Goal: Participate in discussion: Engage in conversation with other users on a specific topic

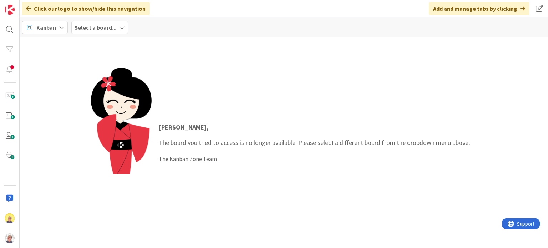
click at [120, 28] on icon at bounding box center [122, 28] width 6 height 6
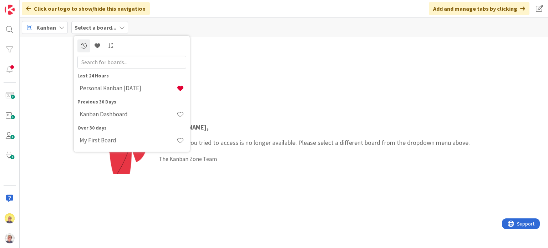
click at [251, 46] on div "Jeffrey , The board you tried to access is no longer available. Please select a…" at bounding box center [284, 142] width 529 height 211
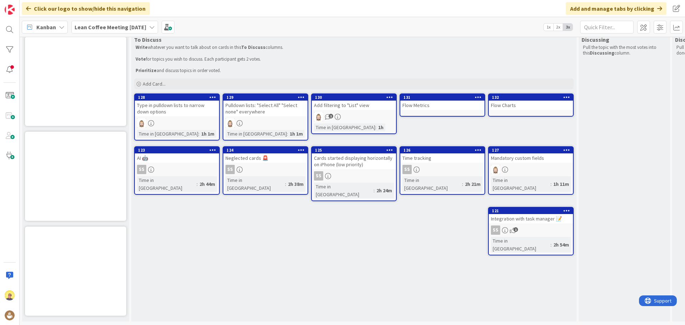
scroll to position [21, 0]
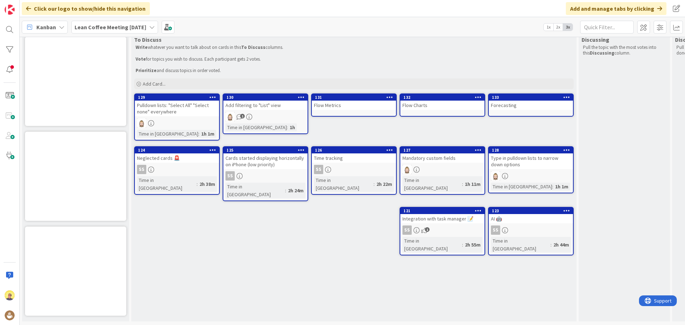
click at [184, 198] on div "To Discuss Write whatever you want to talk about on cards in this To Discuss co…" at bounding box center [354, 177] width 446 height 288
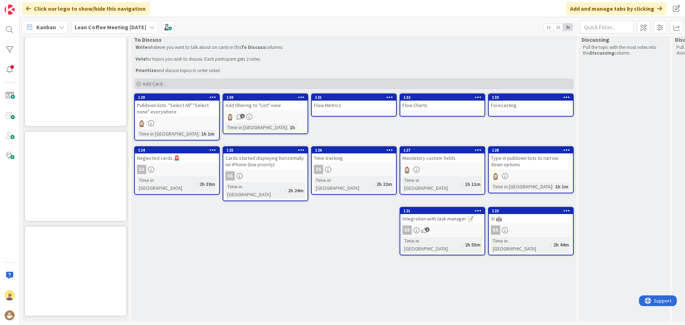
click at [154, 81] on span "Add Card..." at bounding box center [154, 84] width 23 height 6
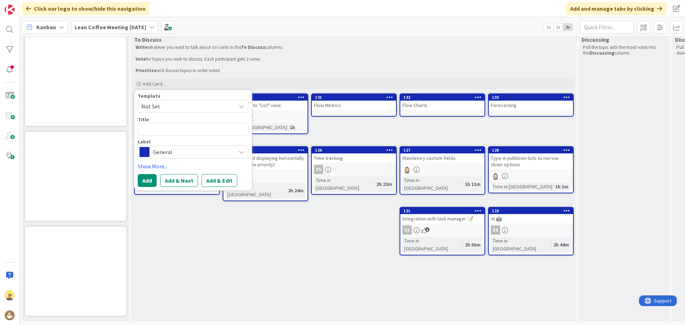
type textarea "x"
type textarea "T"
type textarea "x"
type textarea "Tr"
type textarea "x"
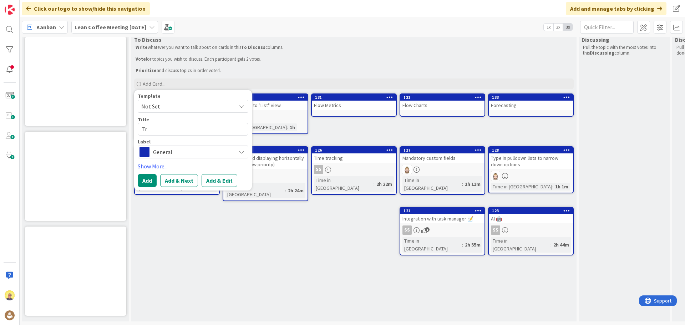
type textarea "Tra"
type textarea "x"
type textarea "Trac"
type textarea "x"
type textarea "Track"
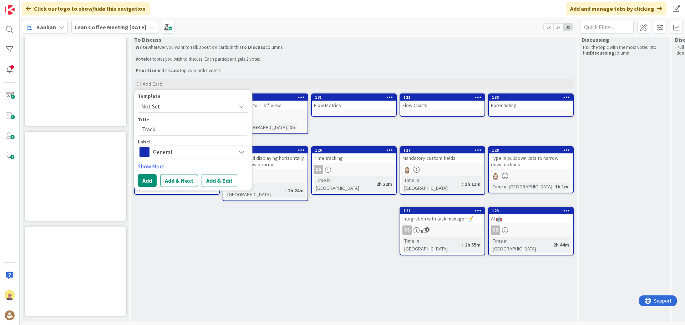
type textarea "x"
type textarea "Tracki"
type textarea "x"
type textarea "Trackin"
type textarea "x"
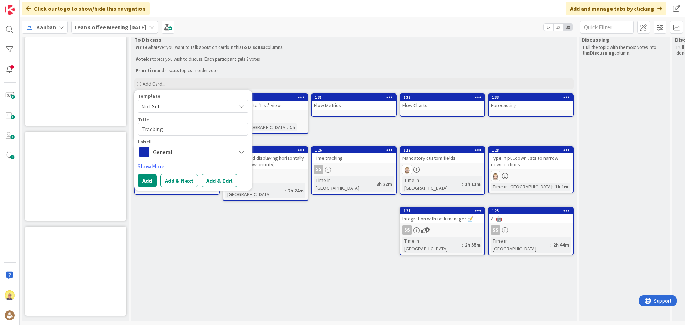
type textarea "Tracking"
type textarea "x"
type textarea "Tracking l"
type textarea "x"
type textarea "Tracking le"
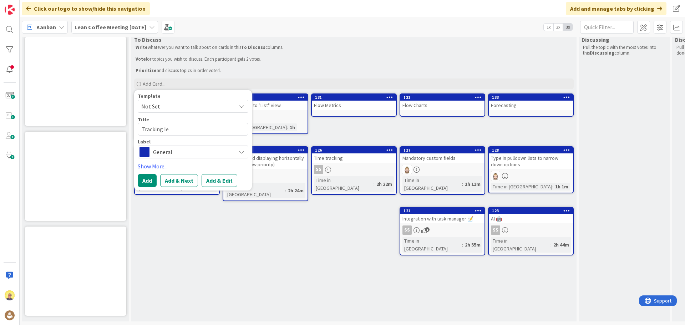
type textarea "x"
type textarea "Tracking lea"
type textarea "x"
type textarea "Tracking lear"
type textarea "x"
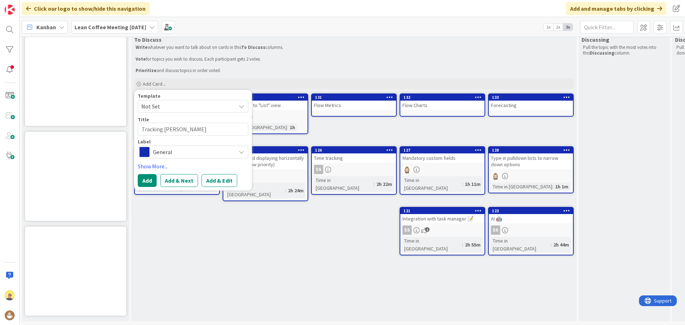
type textarea "Tracking learn"
type textarea "x"
type textarea "Tracking learni"
type textarea "x"
type textarea "Tracking learnin"
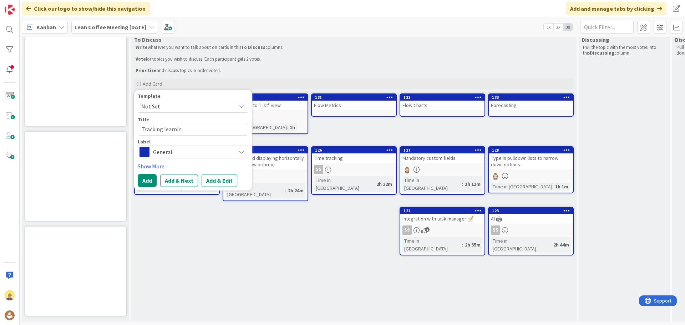
type textarea "x"
type textarea "Tracking learning"
type textarea "x"
type textarea "Tracking learning a"
type textarea "x"
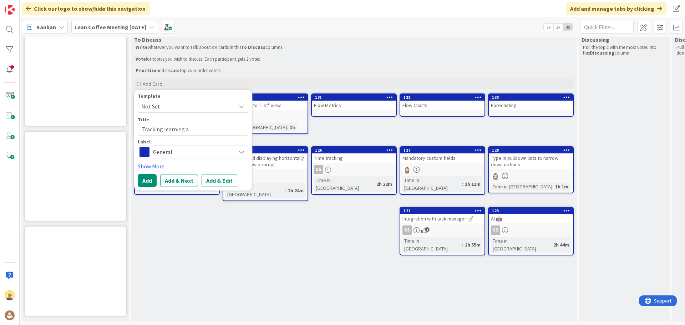
type textarea "Tracking learning an"
type textarea "x"
type textarea "Tracking learning and"
type textarea "x"
type textarea "Tracking learning and"
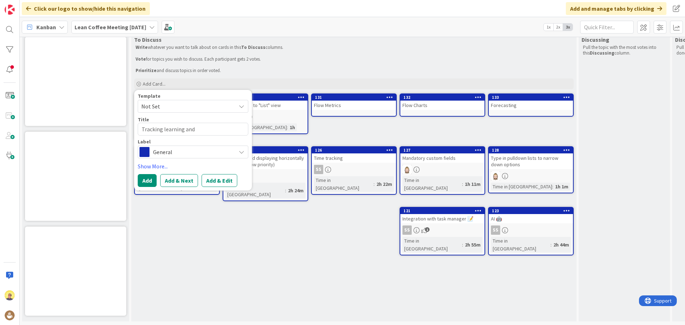
type textarea "x"
type textarea "Tracking learning and n"
type textarea "x"
type textarea "Tracking learning and ne"
type textarea "x"
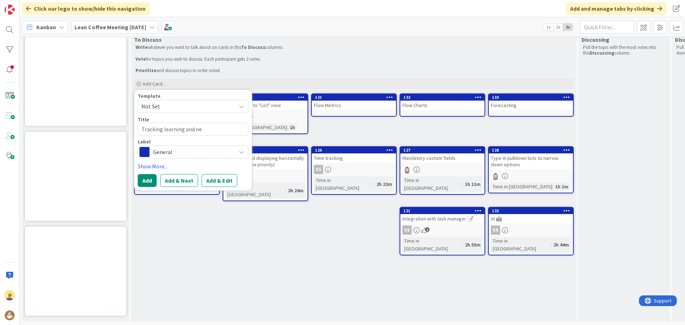
type textarea "Tracking learning and nex"
type textarea "x"
type textarea "Tracking learning and next"
type textarea "x"
type textarea "Tracking learning and next"
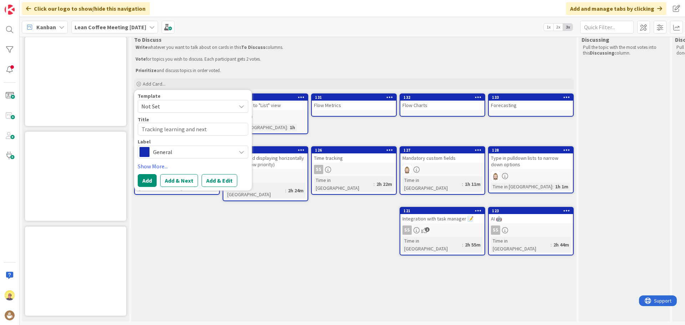
type textarea "x"
type textarea "Tracking learning and next s"
type textarea "x"
type textarea "Tracking learning and next st"
type textarea "x"
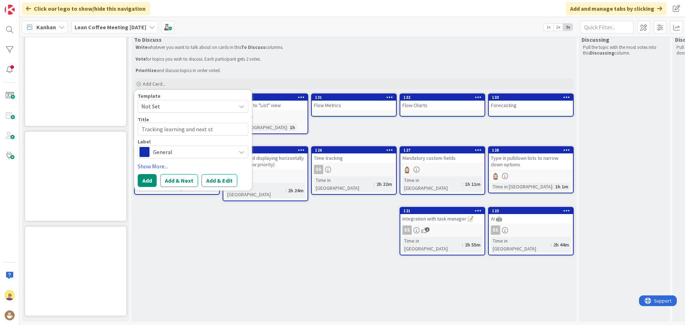
type textarea "Tracking learning and next ste"
type textarea "x"
type textarea "Tracking learning and next step"
type textarea "x"
type textarea "Tracking learning and next steps"
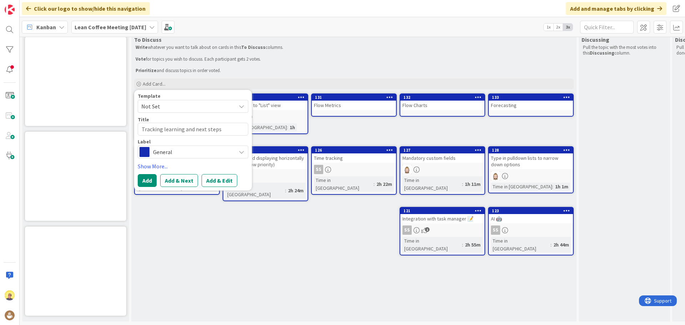
type textarea "x"
type textarea "Tracking learning and next steps"
type textarea "x"
type textarea "Tracking learning and next steps ("
type textarea "x"
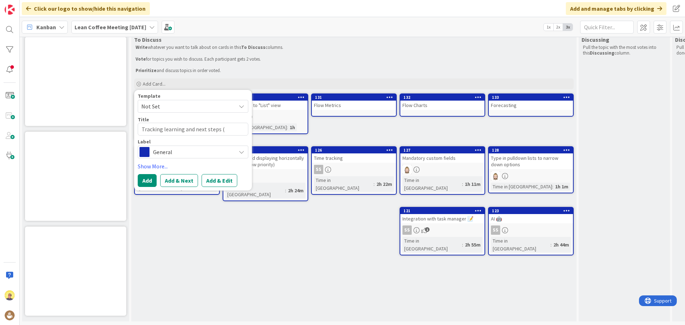
type textarea "Tracking learning and next steps (L"
type textarea "x"
type textarea "Tracking learning and next steps (Lea"
type textarea "x"
type textarea "Tracking learning and next steps (Lean"
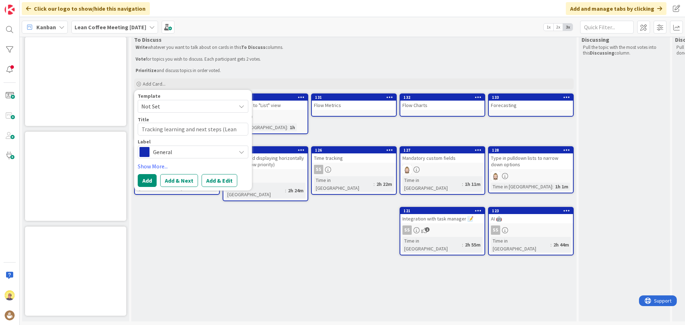
type textarea "x"
type textarea "Tracking learning and next steps (Lean"
type textarea "x"
type textarea "Tracking learning and next steps (Lean C"
type textarea "x"
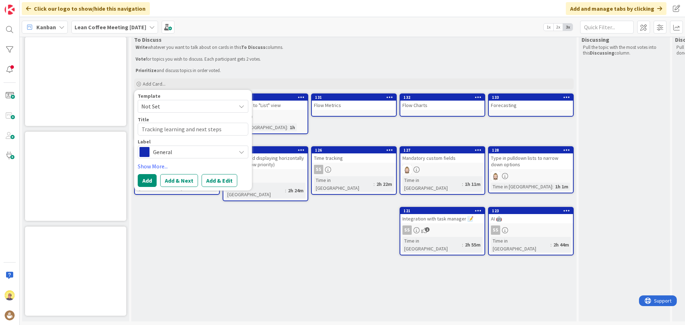
type textarea "Tracking learning and next steps (Lean Co"
type textarea "x"
type textarea "Tracking learning and next steps (Lean Cof"
type textarea "x"
type textarea "Tracking learning and next steps (Lean Coff"
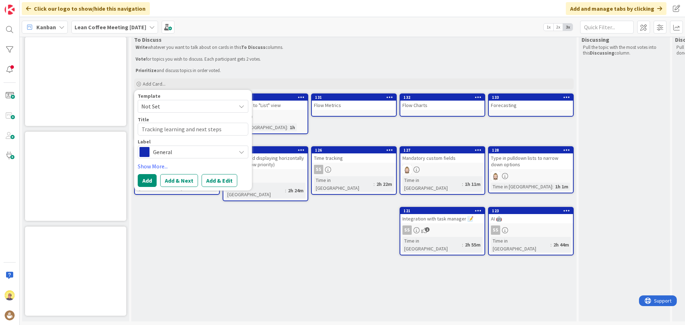
type textarea "x"
type textarea "Tracking learning and next steps (Lean Coffe"
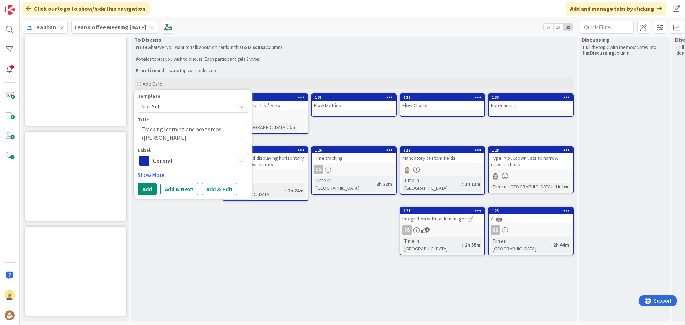
type textarea "x"
type textarea "Tracking learning and next steps (Lean Coffee"
type textarea "x"
type textarea "Tracking learning and next steps (Lean Coffee"
type textarea "x"
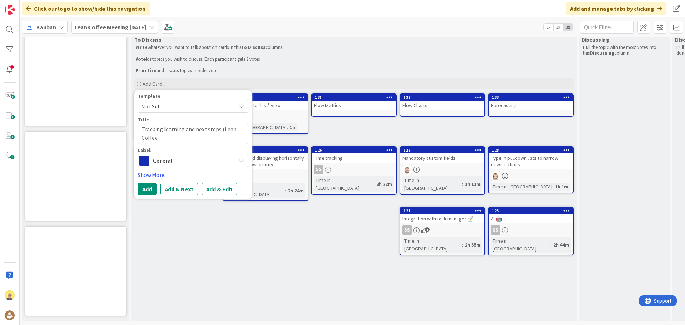
type textarea "Tracking learning and next steps (Lean Coffee i"
type textarea "x"
type textarea "Tracking learning and next steps (Lean Coffee in"
type textarea "x"
type textarea "Tracking learning and next steps (Lean Coffee ins"
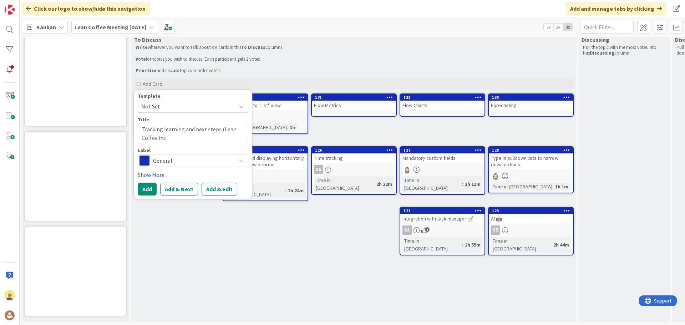
type textarea "x"
type textarea "Tracking learning and next steps (Lean Coffee inso"
type textarea "x"
type textarea "Tracking learning and next steps (Lean Coffee ins"
type textarea "x"
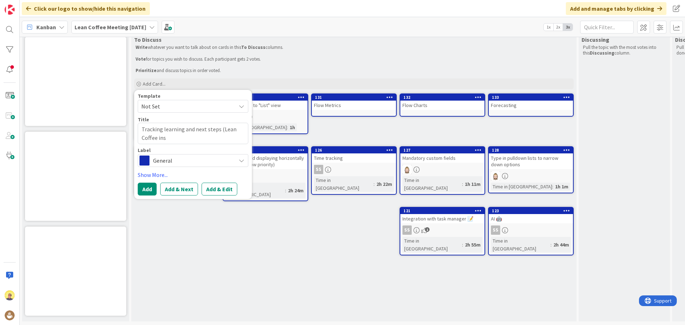
type textarea "Tracking learning and next steps (Lean Coffee insi"
type textarea "x"
type textarea "Tracking learning and next steps (Lean Coffee ins"
type textarea "x"
type textarea "Tracking learning and next steps (Lean Coffee insp"
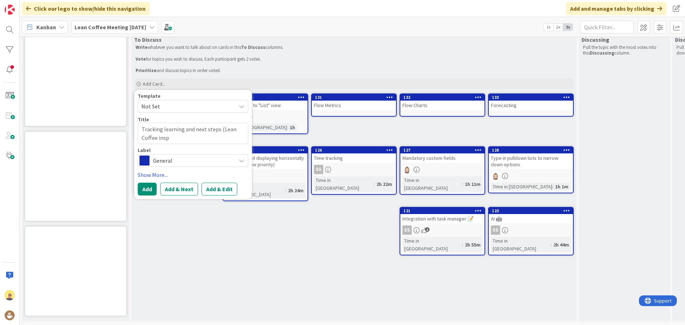
type textarea "x"
type textarea "Tracking learning and next steps (Lean Coffee inspi"
type textarea "x"
type textarea "Tracking learning and next steps (Lean Coffee inspir"
type textarea "x"
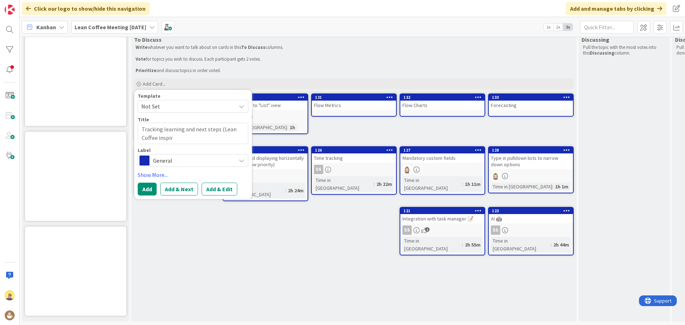
type textarea "Tracking learning and next steps (Lean Coffee inspire"
type textarea "x"
type textarea "Tracking learning and next steps (Lean Coffee inspired"
type textarea "x"
type textarea "Tracking learning and next steps (Lean Coffee inspired)"
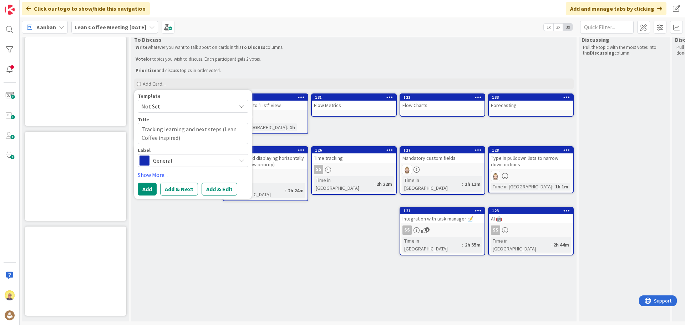
type textarea "x"
type textarea "Tracking learning and next steps (Lean Coffee inspired)"
type textarea "x"
type textarea "Tracking learning and next steps (Lean Coffee inspired) i"
type textarea "x"
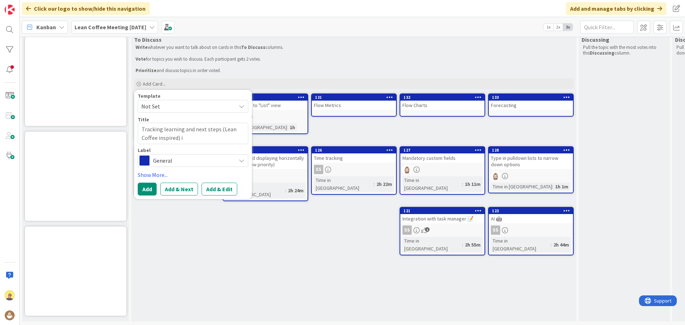
type textarea "Tracking learning and next steps (Lean Coffee inspired) in"
type textarea "x"
type textarea "Tracking learning and next steps (Lean Coffee inspired) in"
type textarea "x"
type textarea "Tracking learning and next steps (Lean Coffee inspired) in K"
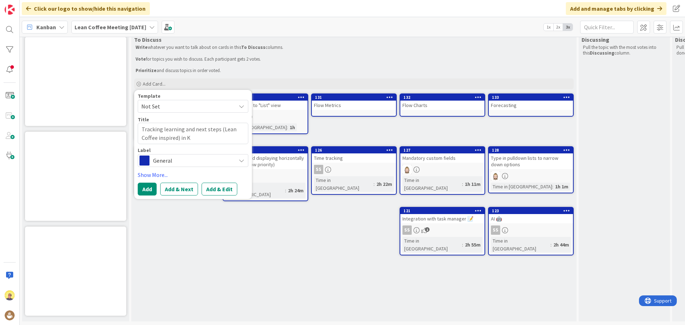
type textarea "x"
type textarea "Tracking learning and next steps (Lean Coffee inspired) in Kan"
type textarea "x"
type textarea "Tracking learning and next steps (Lean Coffee inspired) in Kanv"
type textarea "x"
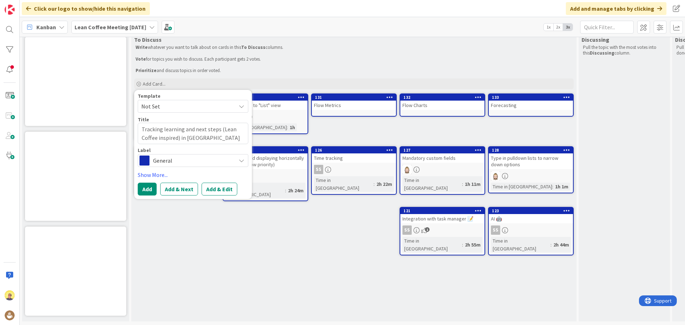
type textarea "Tracking learning and next steps (Lean Coffee inspired) in Kanva"
type textarea "x"
type textarea "Tracking learning and next steps (Lean Coffee inspired) in Kanvan"
type textarea "x"
type textarea "Tracking learning and next steps (Lean Coffee inspired) in Kanva"
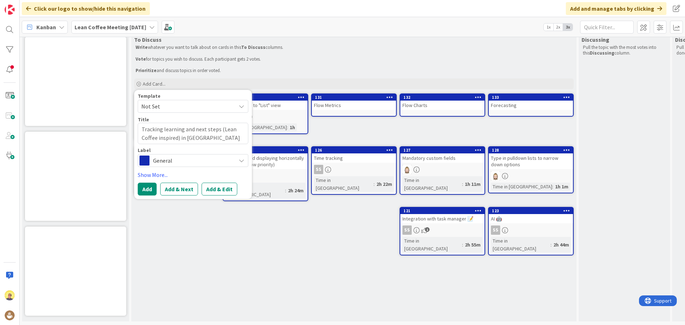
type textarea "x"
type textarea "Tracking learning and next steps (Lean Coffee inspired) in Kanv"
type textarea "x"
type textarea "Tracking learning and next steps (Lean Coffee inspired) in Kan"
type textarea "x"
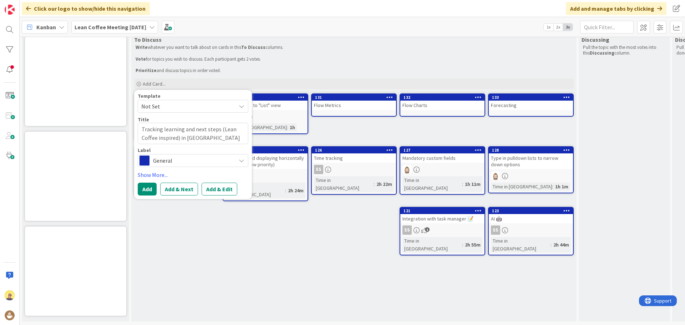
type textarea "Tracking learning and next steps (Lean Coffee inspired) in Kanb"
type textarea "x"
type textarea "Tracking learning and next steps (Lean Coffee inspired) in Kanba"
type textarea "x"
type textarea "Tracking learning and next steps (Lean Coffee inspired) in Kanban"
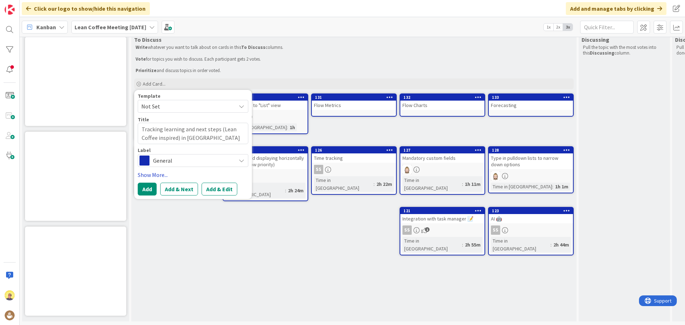
type textarea "x"
type textarea "Tracking learning and next steps (Lean Coffee inspired) in Kanban"
click at [243, 158] on icon at bounding box center [242, 161] width 6 height 6
click at [146, 185] on button "Add" at bounding box center [147, 189] width 19 height 13
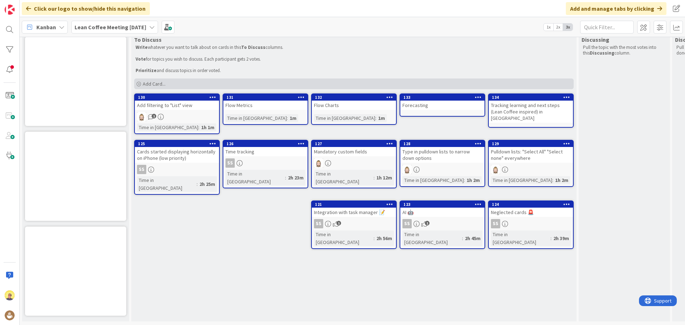
click at [165, 81] on span "Add Card..." at bounding box center [154, 84] width 23 height 6
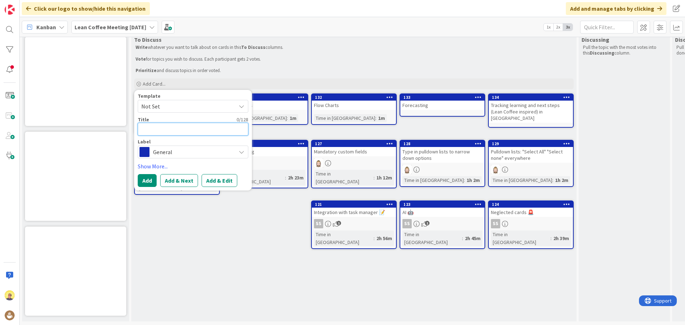
type textarea "x"
type textarea "E"
type textarea "x"
type textarea "Em"
type textarea "x"
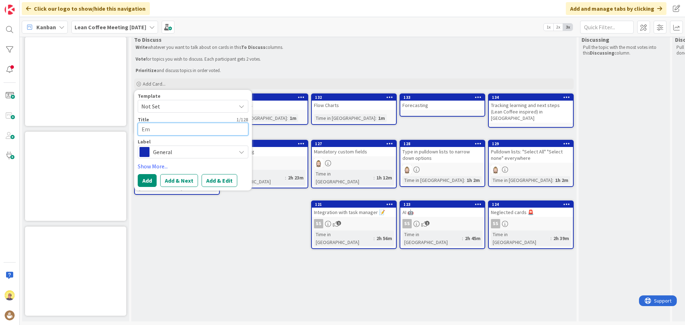
type textarea "Emb"
type textarea "x"
type textarea "Embe"
type textarea "x"
type textarea "Embed"
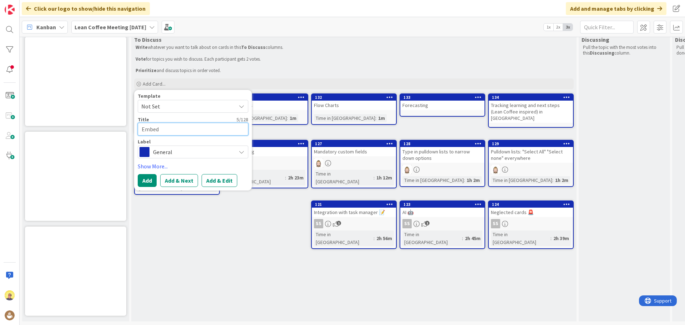
type textarea "x"
type textarea "Embedd"
type textarea "x"
type textarea "Embedde"
type textarea "x"
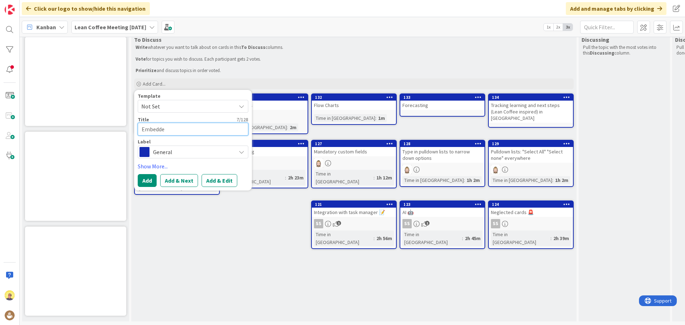
type textarea "Embedded"
type textarea "x"
type textarea "Embedded"
type textarea "x"
type textarea "Embedded v"
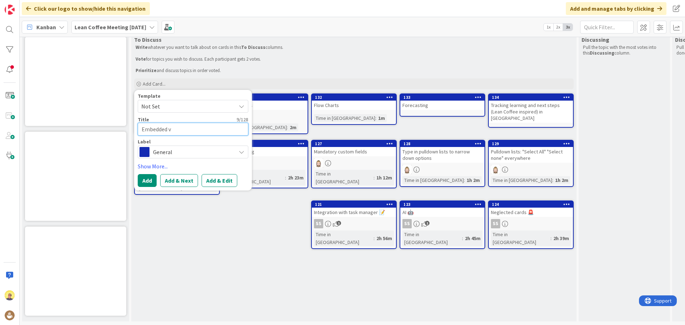
type textarea "x"
type textarea "Embedded vi"
type textarea "x"
type textarea "Embedded vid"
type textarea "x"
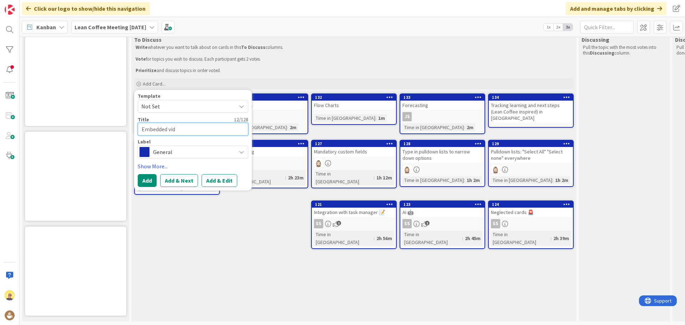
type textarea "Embedded vide"
type textarea "x"
type textarea "Embedded video"
type textarea "x"
type textarea "Embedded video"
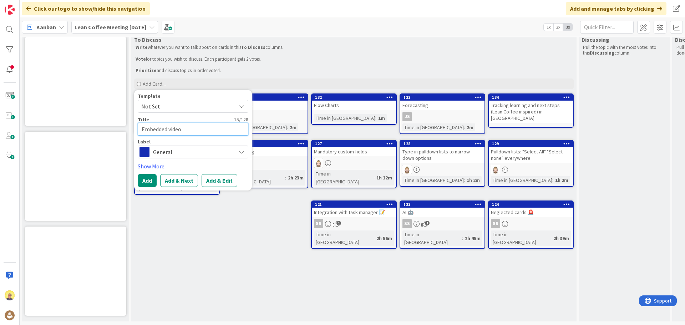
type textarea "x"
type textarea "Embedded video i"
type textarea "x"
type textarea "Embedded video in"
type textarea "x"
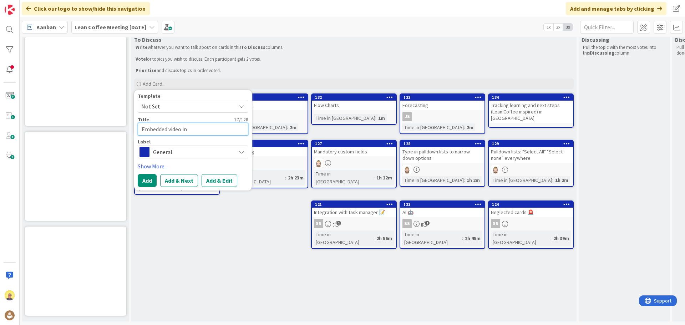
type textarea "Embedded video i"
type textarea "x"
type textarea "Embedded video"
type textarea "x"
type textarea "Embedded video o"
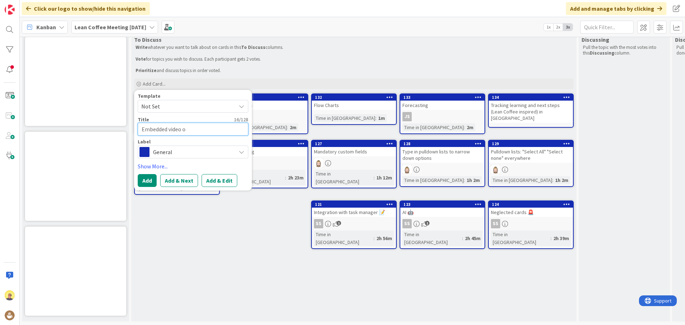
type textarea "x"
type textarea "Embedded video on"
type textarea "x"
type textarea "Embedded video on"
type textarea "x"
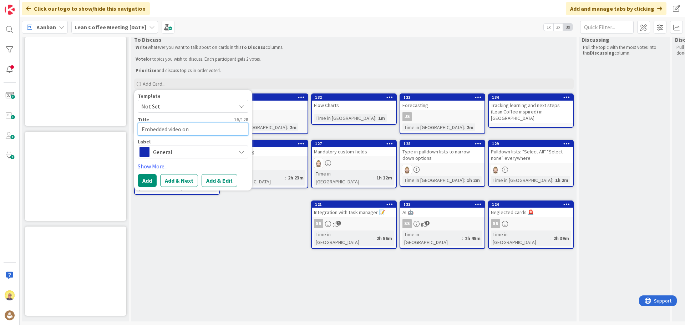
type textarea "Embedded video on a"
type textarea "x"
type textarea "Embedded video on a"
type textarea "x"
type textarea "Embedded video on a c"
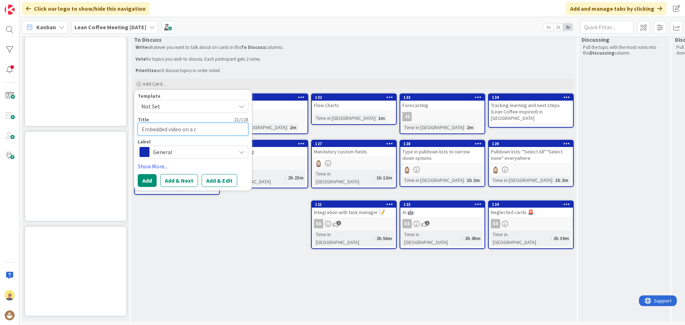
type textarea "x"
type textarea "Embedded video on a ca"
type textarea "x"
type textarea "Embedded video on a car"
type textarea "x"
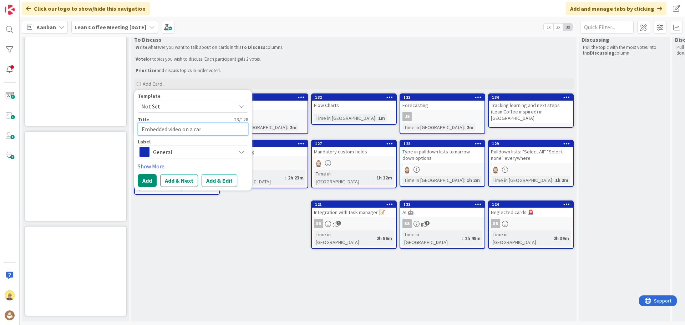
type textarea "Embedded video on a card"
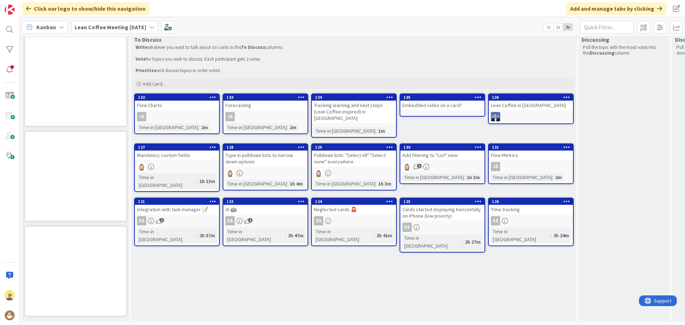
click at [416, 104] on div "Embedded video on a card?" at bounding box center [443, 105] width 84 height 9
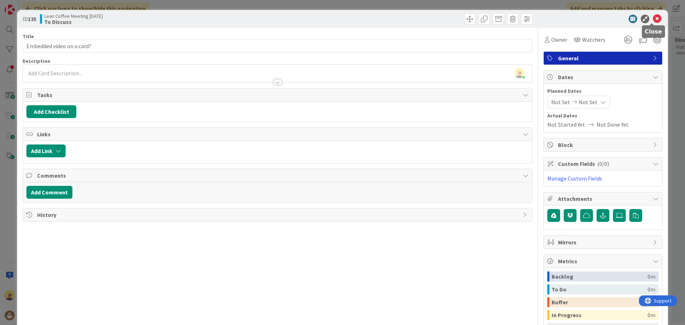
click at [548, 19] on icon at bounding box center [657, 19] width 9 height 9
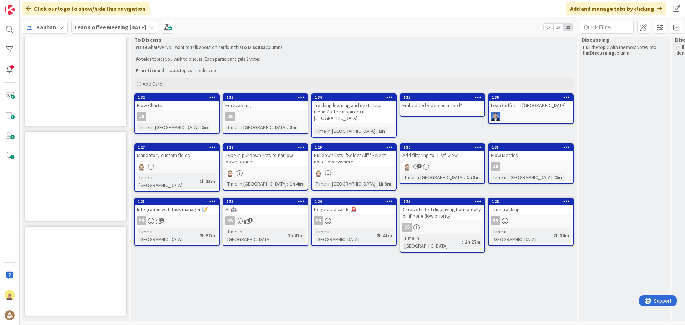
click at [480, 95] on icon at bounding box center [478, 97] width 7 height 5
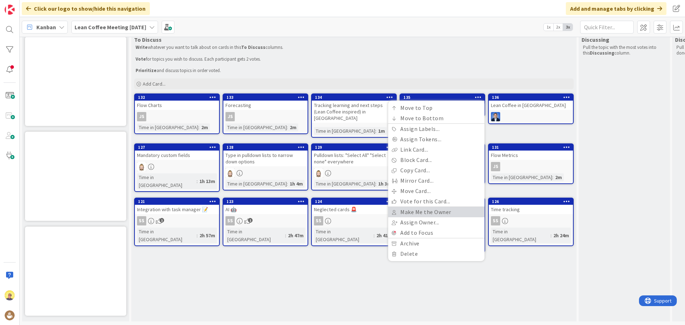
click at [420, 207] on link "Make Me the Owner" at bounding box center [436, 212] width 96 height 10
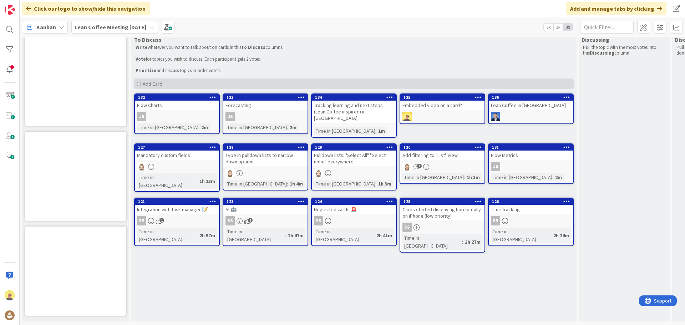
click at [152, 81] on span "Add Card..." at bounding box center [154, 84] width 23 height 6
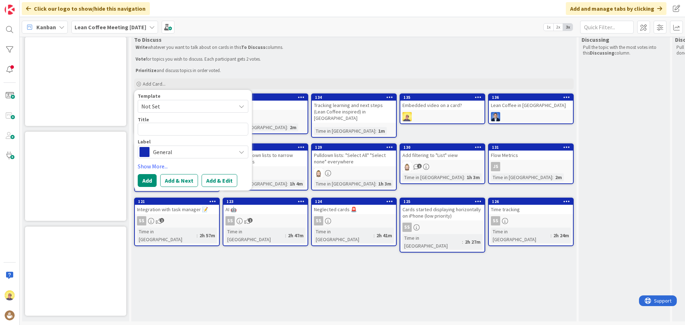
click at [309, 56] on p "Vote for topics you wish to discuss. Each participant gets 2 votes." at bounding box center [354, 59] width 437 height 6
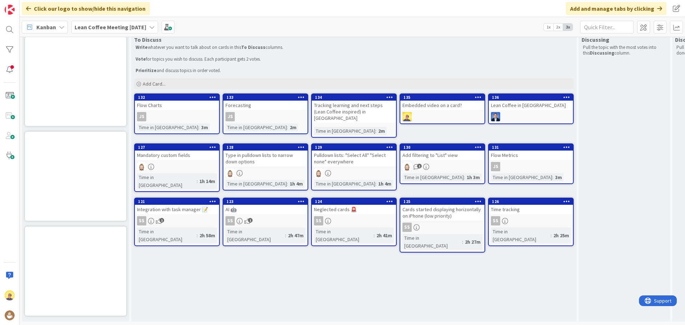
click at [392, 95] on icon at bounding box center [390, 97] width 7 height 5
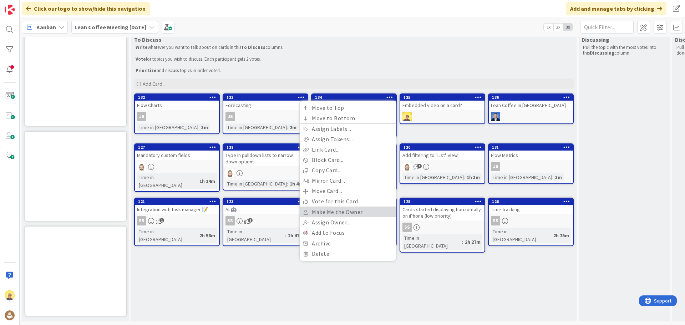
click at [342, 207] on link "Make Me the Owner" at bounding box center [348, 212] width 96 height 10
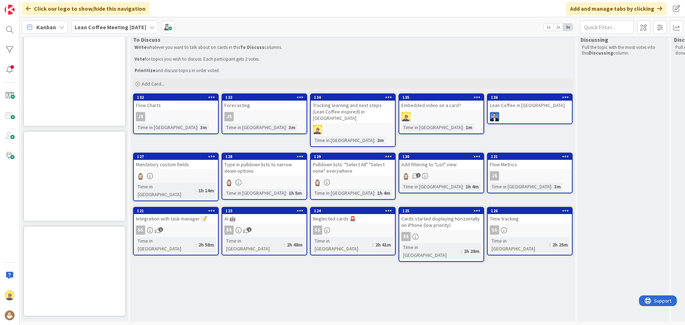
scroll to position [21, 0]
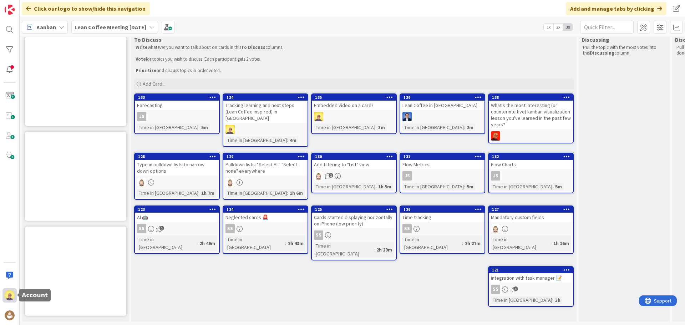
click at [11, 248] on img at bounding box center [10, 296] width 10 height 10
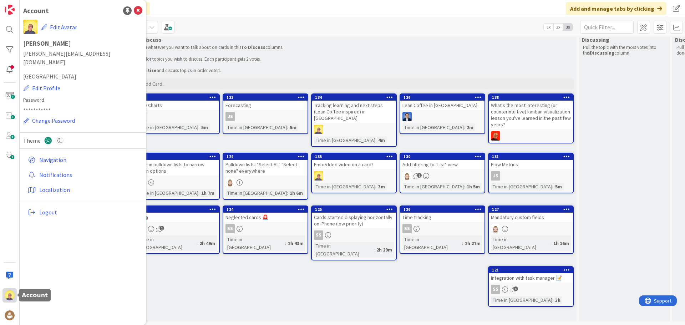
click at [5, 248] on img at bounding box center [10, 296] width 10 height 10
click at [166, 248] on div "To Discuss Write whatever you want to talk about on cards in this To Discuss co…" at bounding box center [354, 177] width 446 height 288
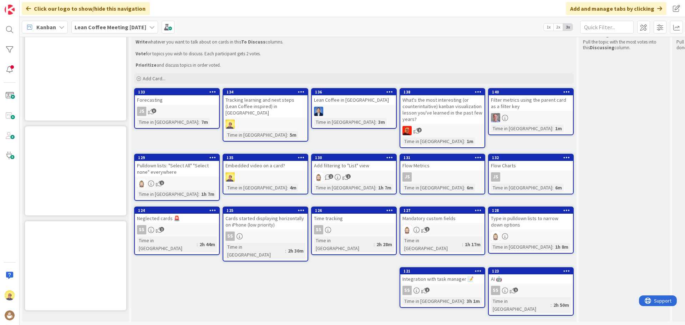
click at [389, 212] on icon at bounding box center [390, 210] width 7 height 5
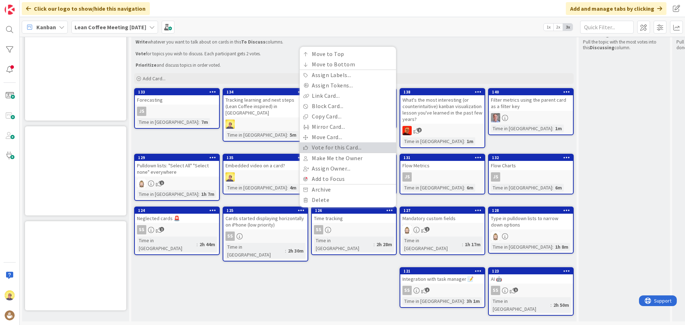
click at [342, 146] on link "Vote for this Card..." at bounding box center [348, 147] width 96 height 10
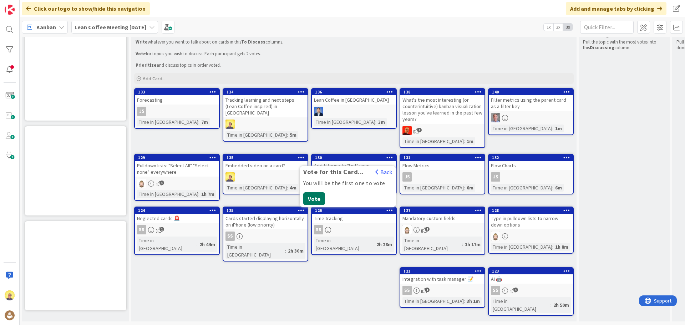
click at [313, 201] on button "Vote" at bounding box center [314, 198] width 22 height 13
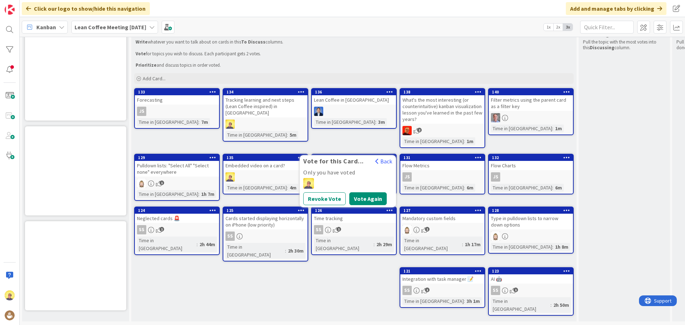
click at [318, 248] on div "To Discuss Write whatever you want to talk about on cards in this To Discuss co…" at bounding box center [354, 175] width 446 height 294
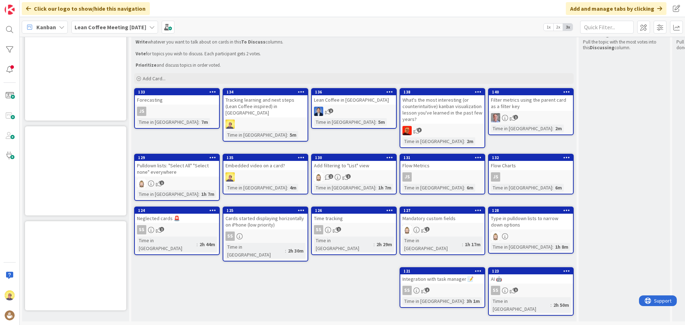
click at [213, 211] on icon at bounding box center [213, 210] width 7 height 5
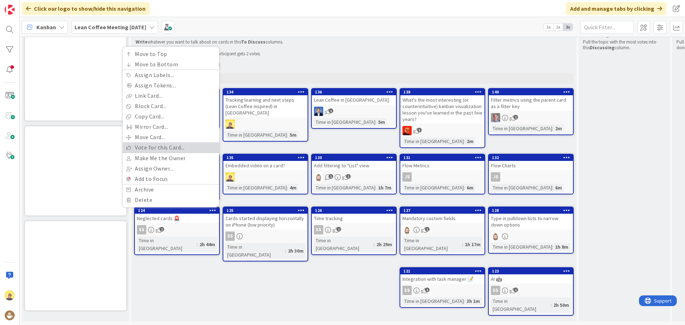
click at [168, 150] on link "Vote for this Card..." at bounding box center [171, 147] width 96 height 10
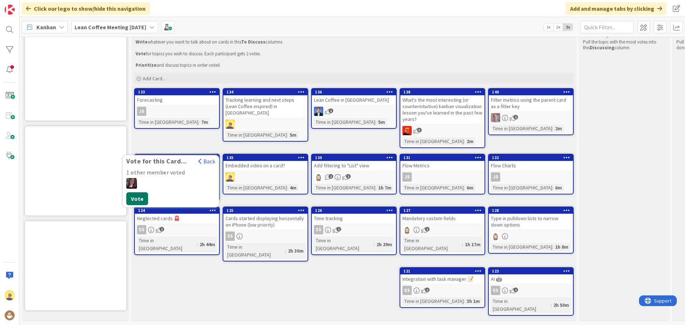
click at [138, 197] on button "Vote" at bounding box center [137, 198] width 22 height 13
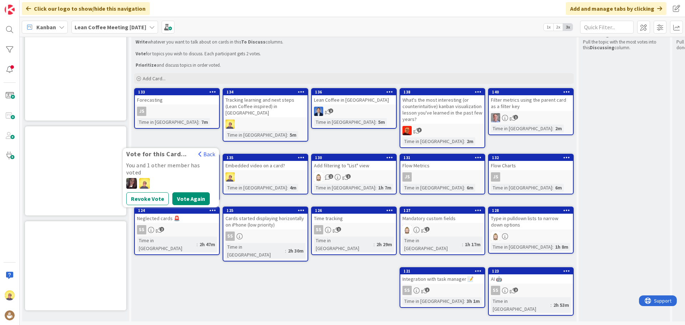
click at [345, 248] on div "To Discuss Write whatever you want to talk about on cards in this To Discuss co…" at bounding box center [354, 175] width 446 height 294
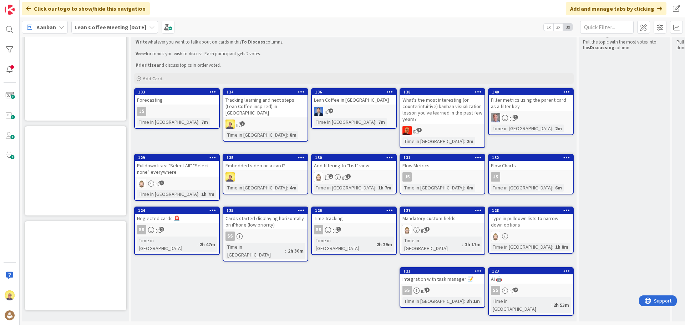
click at [452, 129] on div "3" at bounding box center [443, 130] width 84 height 9
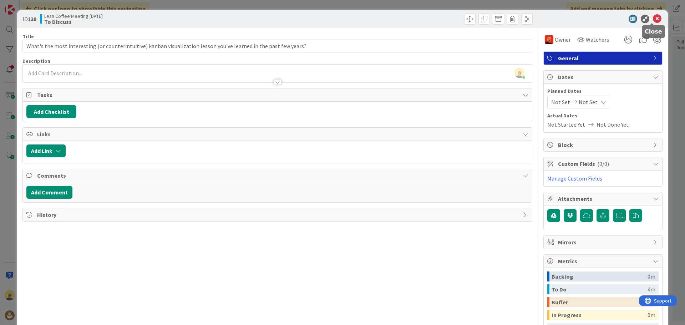
click at [548, 19] on icon at bounding box center [657, 19] width 9 height 9
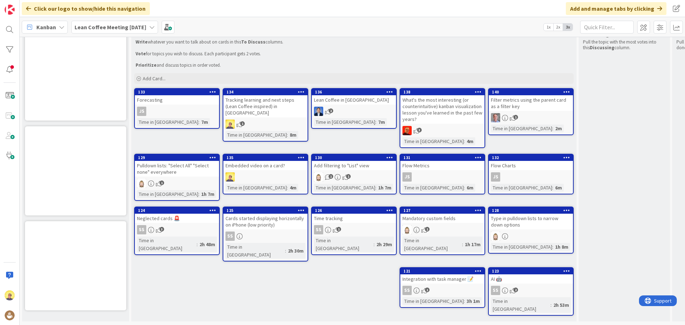
click at [476, 92] on icon at bounding box center [478, 91] width 7 height 5
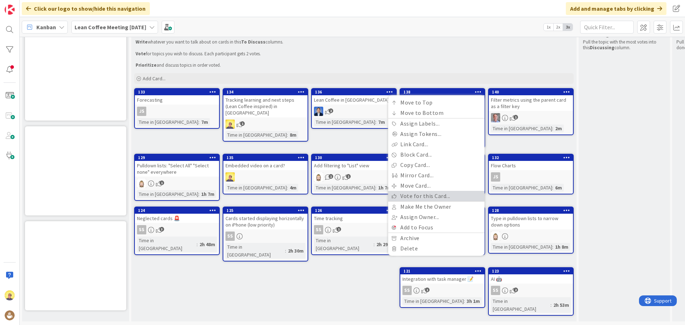
click at [419, 194] on link "Vote for this Card..." at bounding box center [436, 196] width 96 height 10
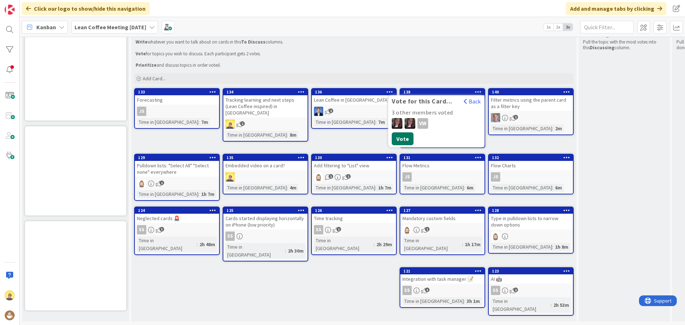
click at [403, 141] on button "Vote" at bounding box center [403, 138] width 22 height 13
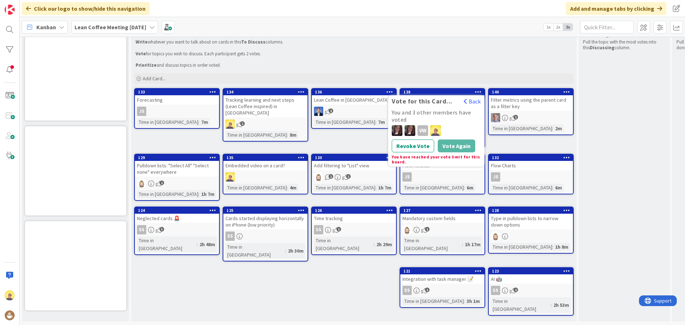
click at [305, 248] on div "To Discuss Write whatever you want to talk about on cards in this To Discuss co…" at bounding box center [354, 175] width 446 height 294
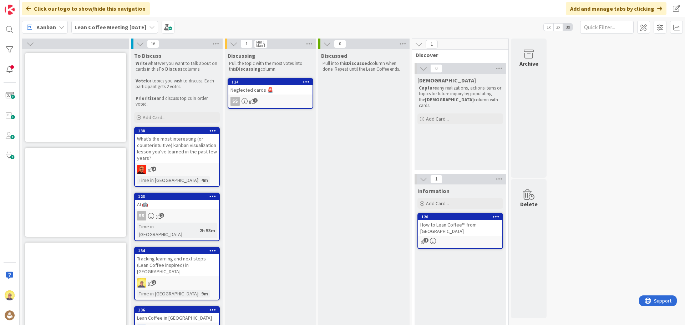
click at [285, 100] on div "SS 4" at bounding box center [270, 101] width 84 height 9
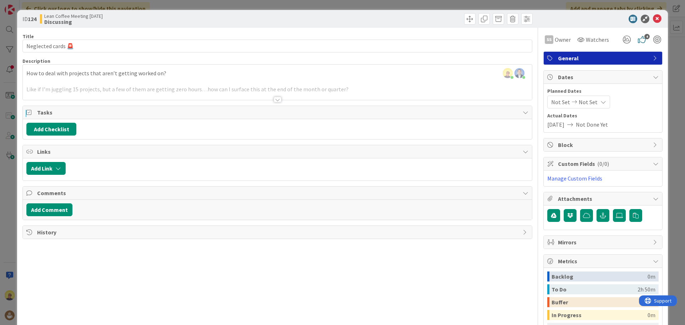
click at [274, 100] on div at bounding box center [278, 100] width 8 height 6
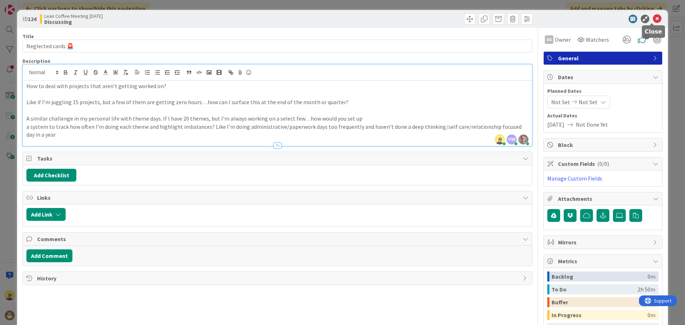
click at [548, 19] on icon at bounding box center [657, 19] width 9 height 9
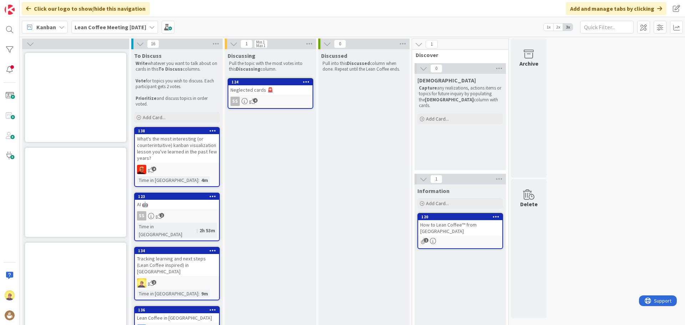
click at [290, 94] on div "Neglected cards 🚨" at bounding box center [270, 89] width 84 height 9
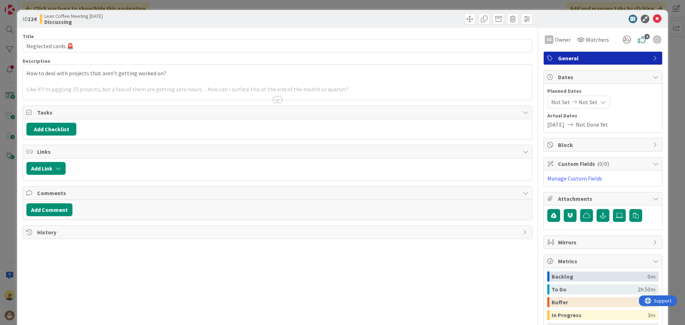
click at [276, 98] on div at bounding box center [278, 100] width 8 height 6
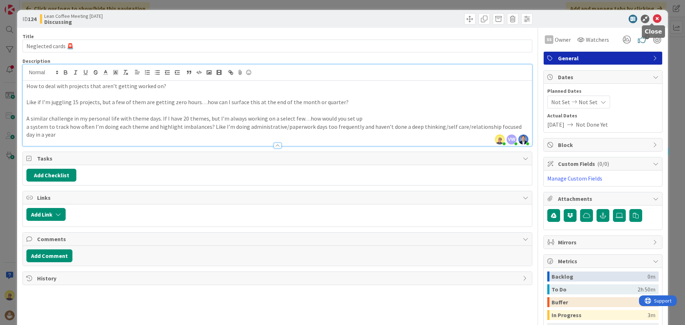
click at [548, 19] on icon at bounding box center [657, 19] width 9 height 9
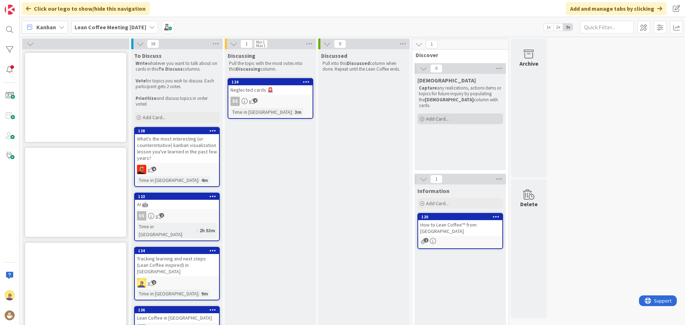
click at [443, 116] on span "Add Card..." at bounding box center [437, 119] width 23 height 6
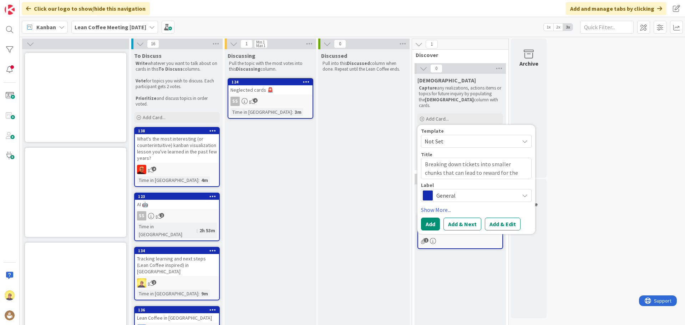
click at [519, 190] on div "General" at bounding box center [476, 195] width 111 height 13
click at [512, 166] on textarea "Breaking down tickets into smaller chunks that can lead to reward for the brain." at bounding box center [476, 168] width 111 height 21
click at [429, 218] on button "Add" at bounding box center [430, 224] width 19 height 13
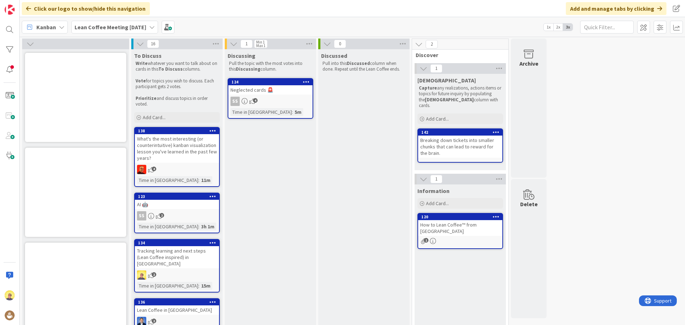
click at [494, 130] on icon at bounding box center [496, 132] width 7 height 5
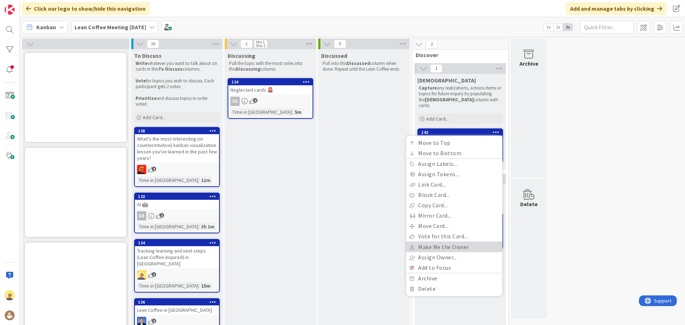
click at [434, 242] on link "Make Me the Owner" at bounding box center [454, 247] width 96 height 10
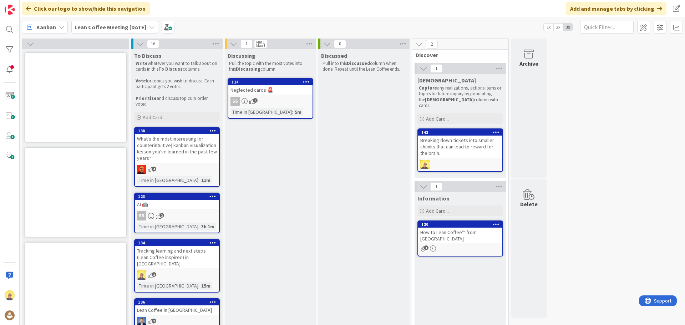
click at [452, 144] on div "Breaking down tickets into smaller chunks that can lead to reward for the brain." at bounding box center [460, 147] width 84 height 22
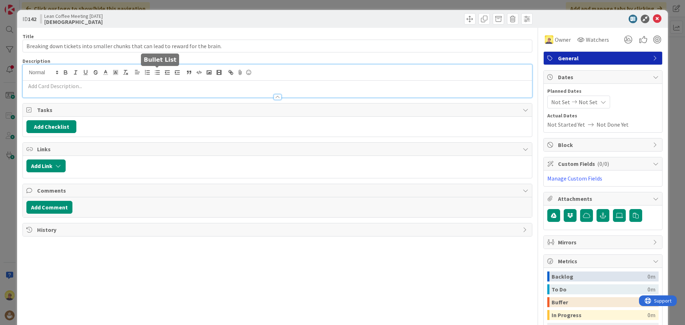
click at [161, 69] on div at bounding box center [277, 81] width 509 height 33
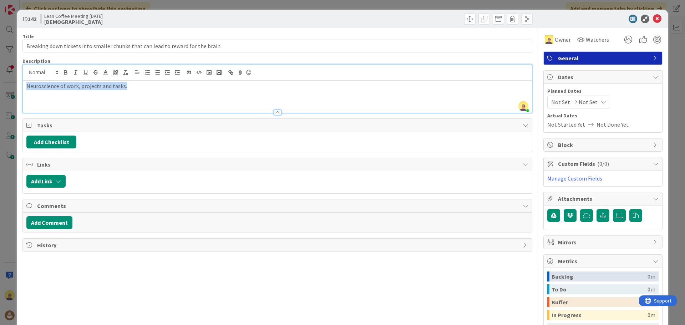
drag, startPoint x: 105, startPoint y: 86, endPoint x: 13, endPoint y: 88, distance: 91.8
click at [13, 88] on div "ID 142 Lean Coffee Meeting 2025-09-05 Epiphany Title 80 / 128 Breaking down tic…" at bounding box center [342, 162] width 685 height 325
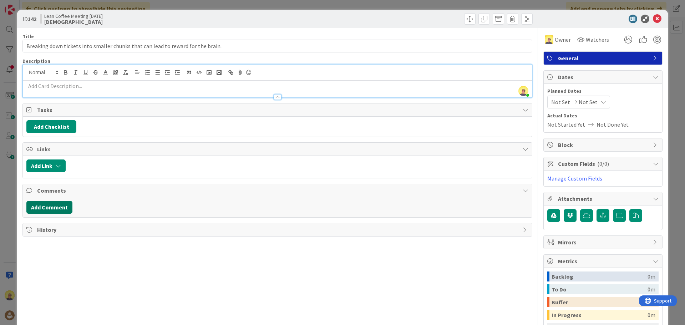
click at [54, 208] on button "Add Comment" at bounding box center [49, 207] width 46 height 13
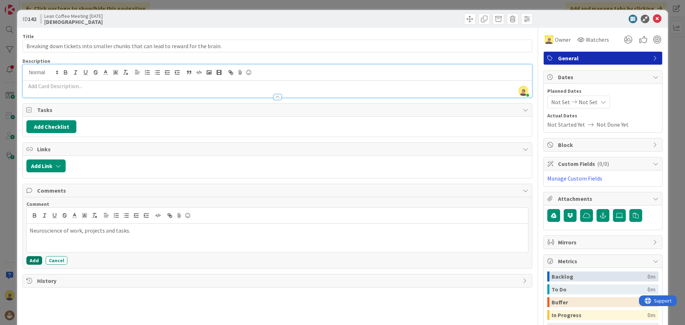
click at [32, 248] on button "Add" at bounding box center [34, 260] width 16 height 9
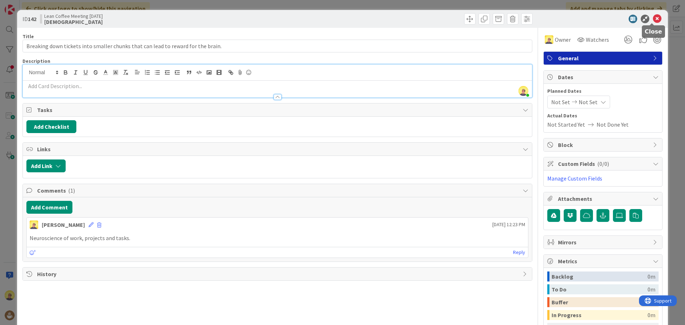
click at [548, 19] on icon at bounding box center [657, 19] width 9 height 9
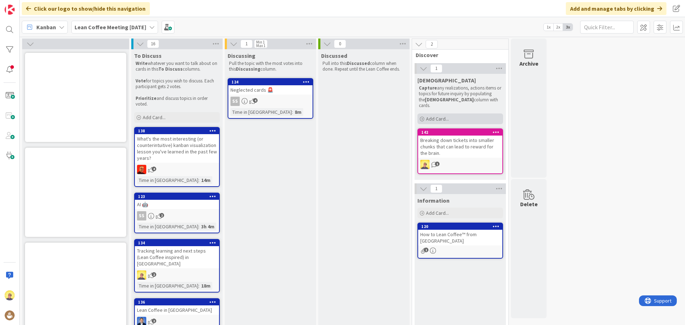
click at [436, 116] on span "Add Card..." at bounding box center [437, 119] width 23 height 6
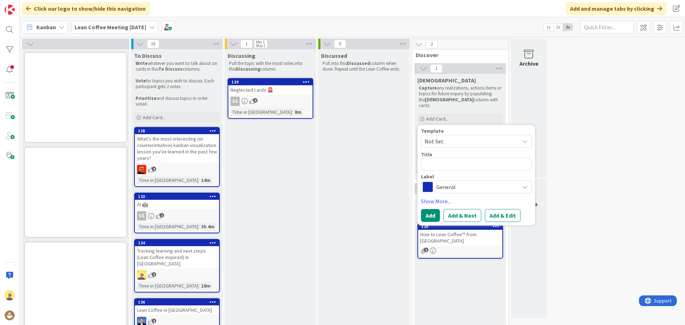
click at [526, 184] on icon at bounding box center [525, 187] width 6 height 6
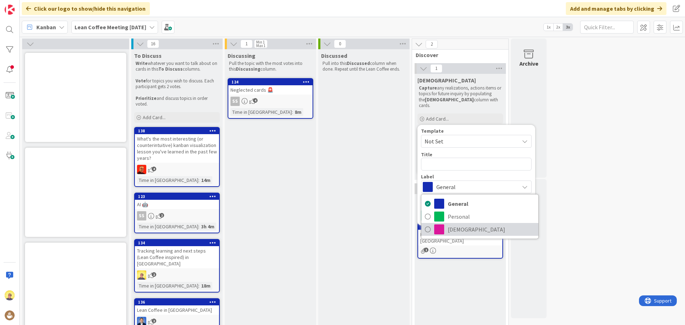
click at [481, 226] on span "Epiphanies" at bounding box center [491, 229] width 87 height 11
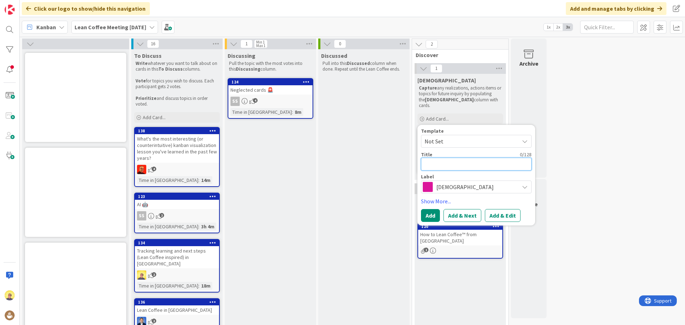
click at [448, 159] on textarea at bounding box center [476, 164] width 111 height 13
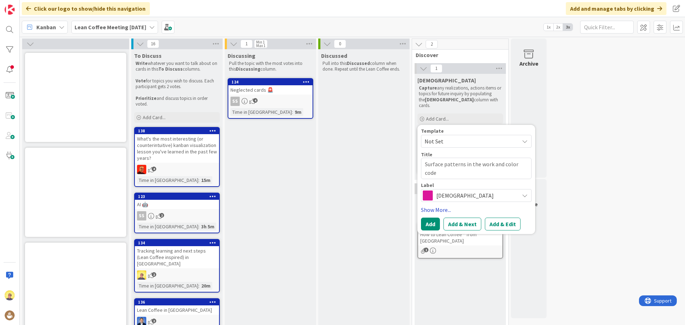
click at [438, 206] on link "Show More..." at bounding box center [476, 210] width 111 height 9
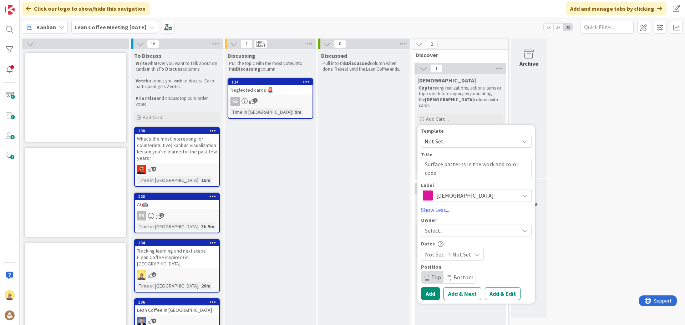
click at [518, 226] on div "Select..." at bounding box center [472, 230] width 94 height 9
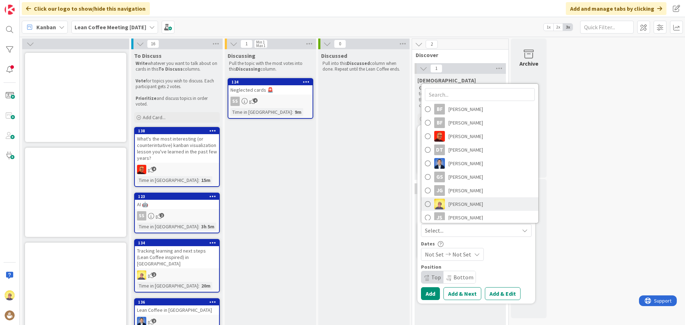
click at [474, 201] on span "Jeffrey White" at bounding box center [466, 204] width 35 height 11
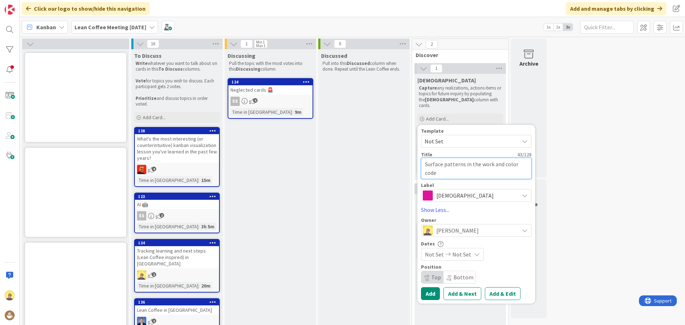
click at [451, 169] on textarea "Surface patterns in the work and color code" at bounding box center [476, 168] width 111 height 21
click at [433, 248] on button "Add" at bounding box center [430, 293] width 19 height 13
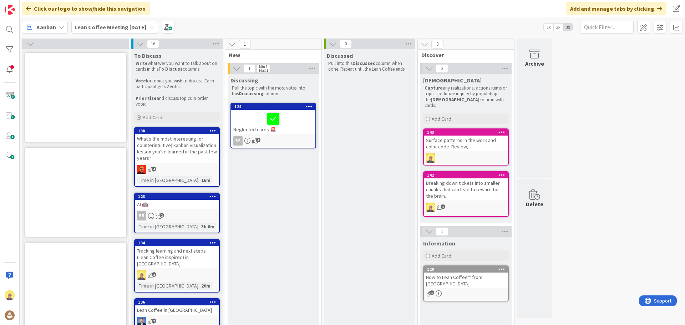
click at [474, 142] on div "Surface patterns in the work and color code. Review," at bounding box center [466, 144] width 84 height 16
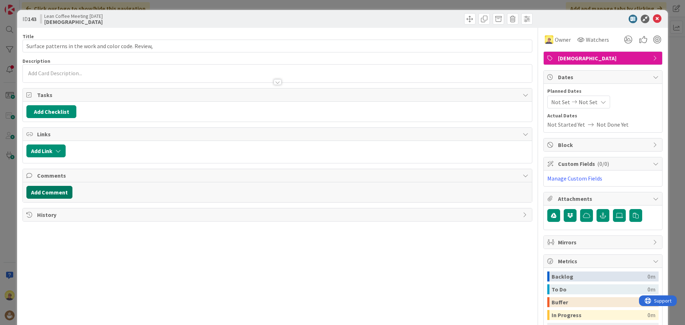
click at [50, 192] on button "Add Comment" at bounding box center [49, 192] width 46 height 13
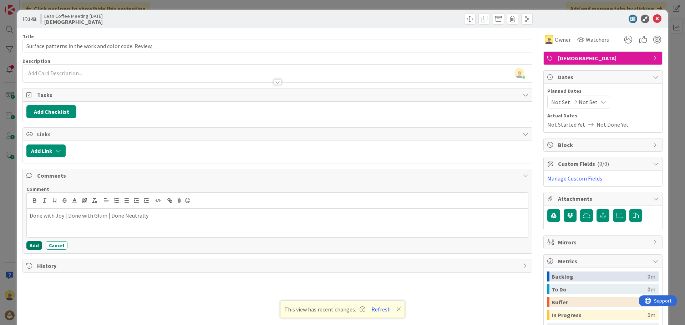
click at [33, 245] on button "Add" at bounding box center [34, 245] width 16 height 9
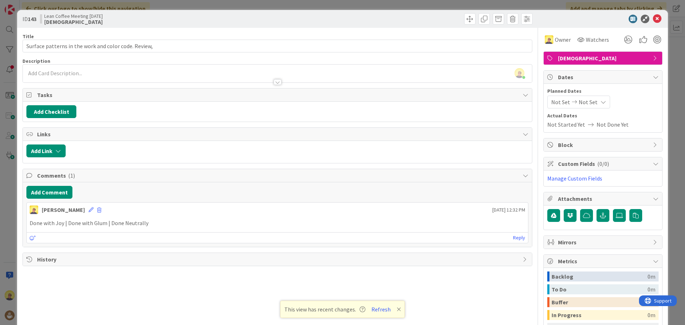
click at [149, 223] on p "Done with Joy | Done with Glum | Done Neutrally" at bounding box center [278, 223] width 496 height 8
click at [89, 209] on icon at bounding box center [91, 209] width 5 height 5
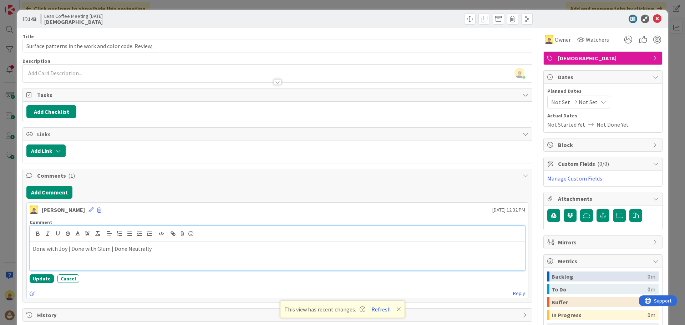
click at [33, 248] on p "Done with Joy | Done with Glum | Done Neutrally" at bounding box center [277, 249] width 489 height 8
click at [34, 248] on button "Update" at bounding box center [42, 279] width 24 height 9
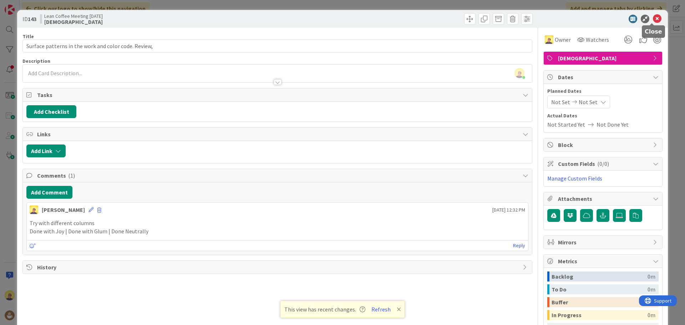
click at [548, 19] on icon at bounding box center [657, 19] width 9 height 9
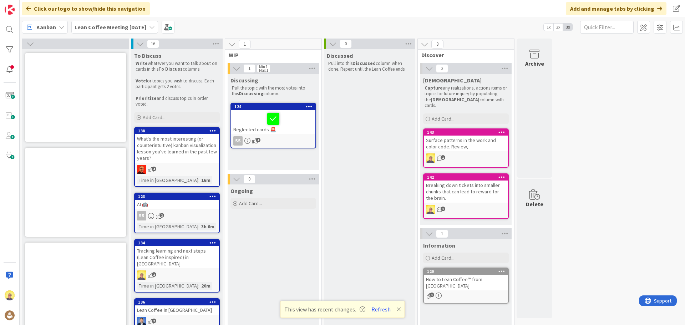
click at [462, 196] on div "Breaking down tickets into smaller chunks that can lead to reward for the brain." at bounding box center [466, 192] width 84 height 22
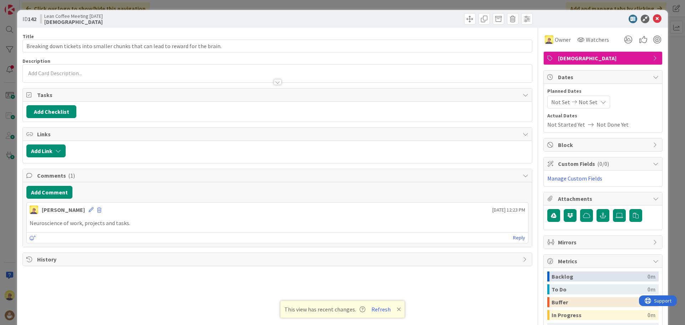
click at [162, 223] on p "Neuroscience of work, projects and tasks." at bounding box center [278, 223] width 496 height 8
click at [52, 192] on button "Add Comment" at bounding box center [49, 192] width 46 height 13
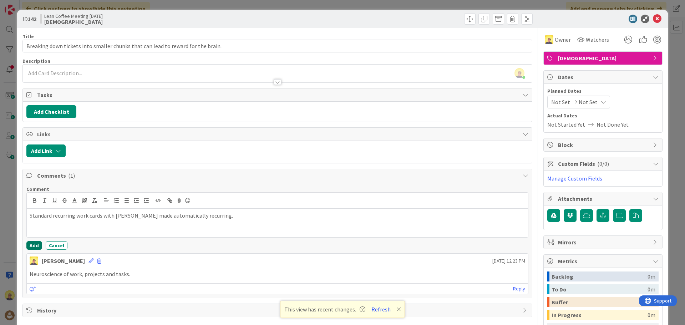
click at [34, 246] on button "Add" at bounding box center [34, 245] width 16 height 9
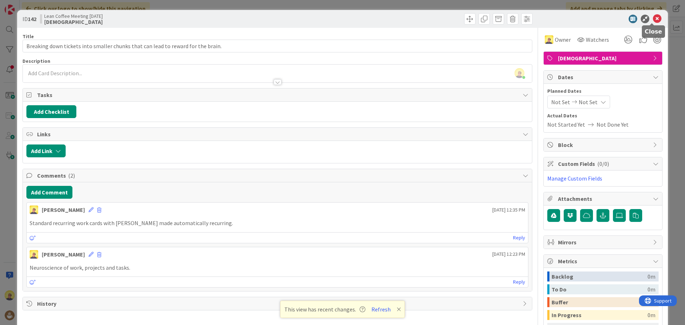
click at [548, 19] on icon at bounding box center [657, 19] width 9 height 9
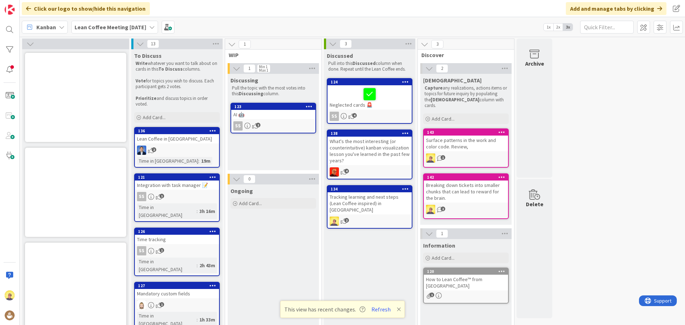
click at [273, 117] on div "AI 🤖" at bounding box center [273, 114] width 84 height 9
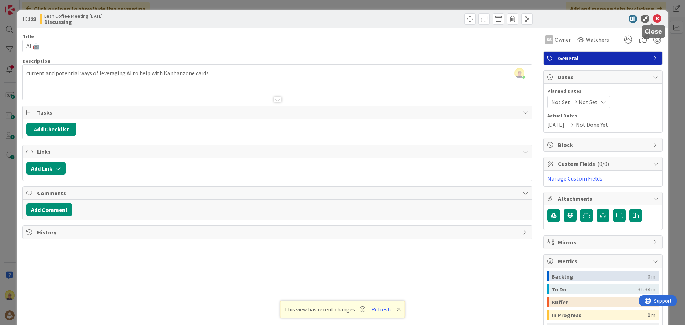
click at [548, 17] on icon at bounding box center [657, 19] width 9 height 9
